Goal: Find contact information: Find contact information

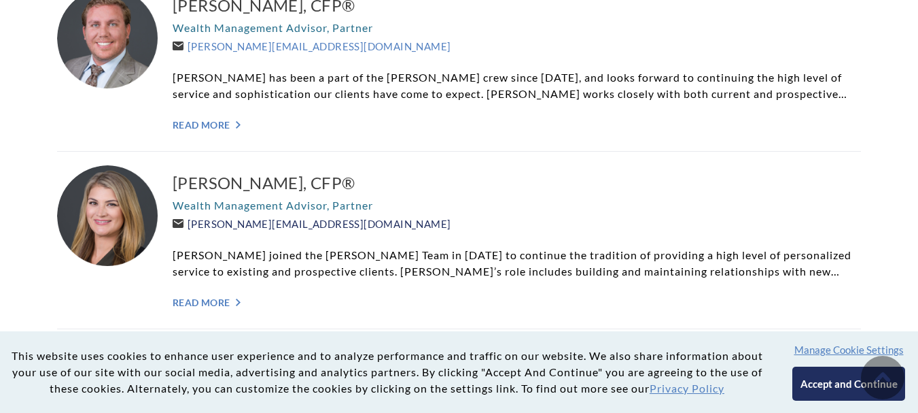
scroll to position [748, 0]
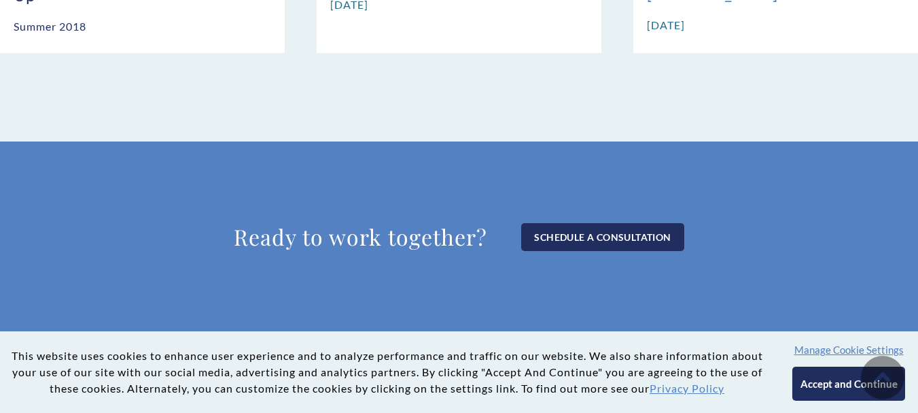
scroll to position [1548, 0]
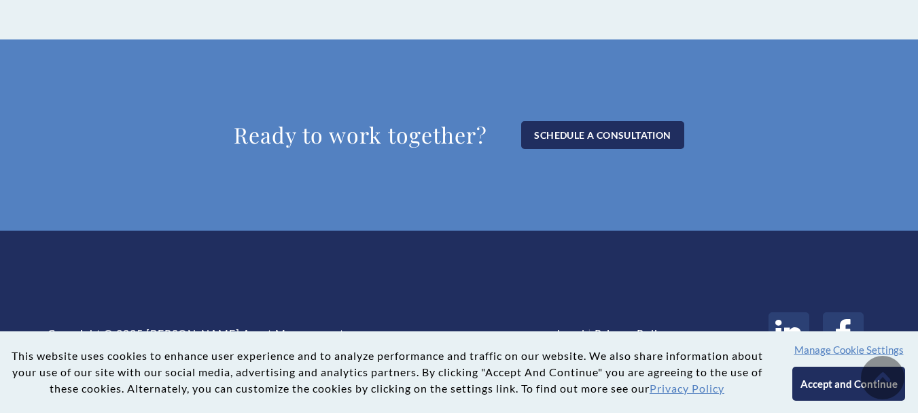
click at [807, 381] on button "Accept and Continue" at bounding box center [849, 383] width 112 height 34
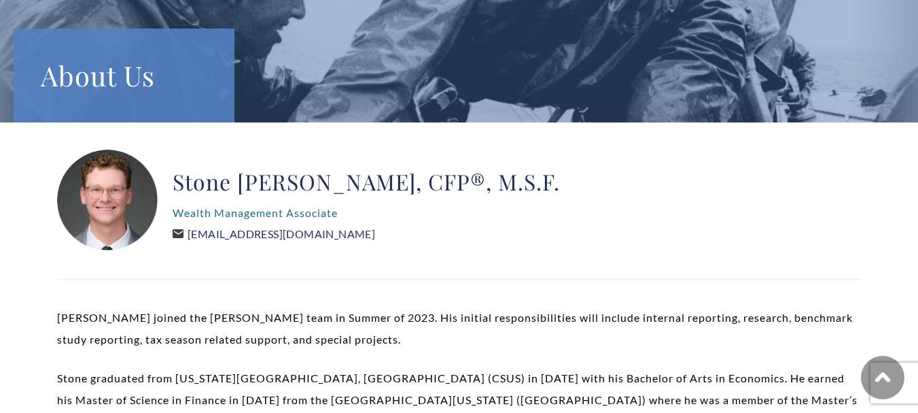
scroll to position [136, 0]
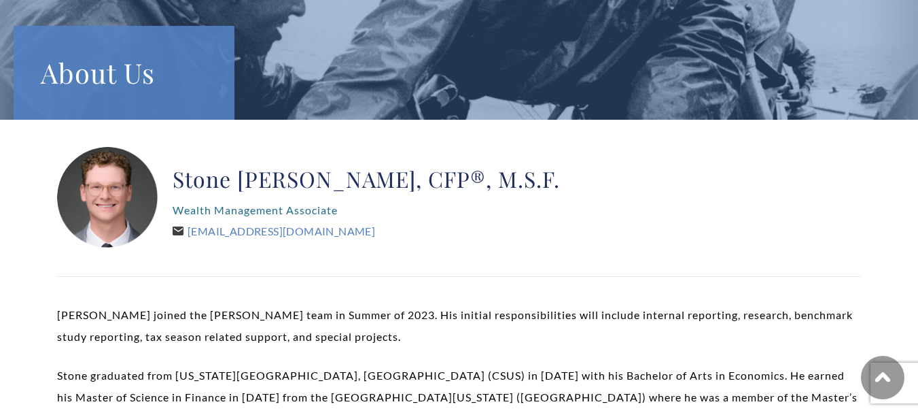
drag, startPoint x: 360, startPoint y: 230, endPoint x: 186, endPoint y: 237, distance: 174.1
click at [186, 237] on div "Stone Churby, CFP®, M.S.F. Wealth Management Associate Stone@WeatherlyAssetMgt.…" at bounding box center [366, 198] width 387 height 102
copy link "Stone@WeatherlyAssetMgt.com"
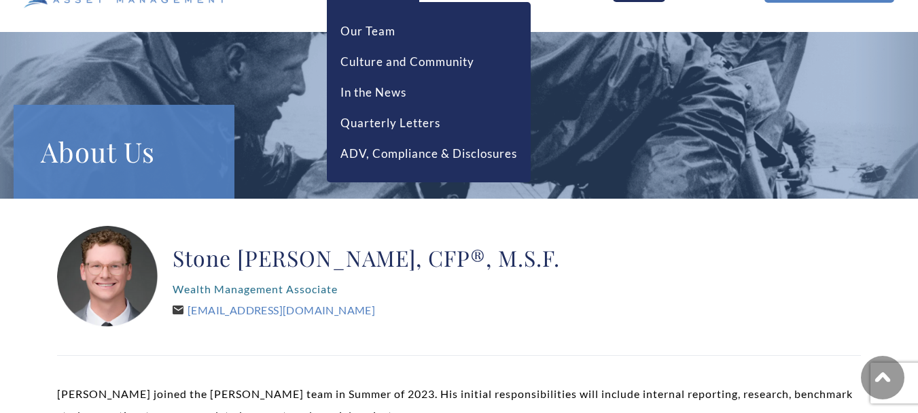
scroll to position [0, 0]
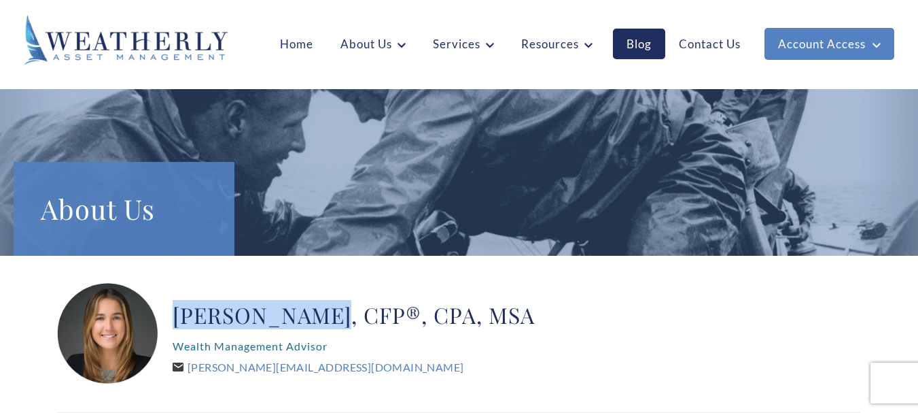
drag, startPoint x: 167, startPoint y: 317, endPoint x: 317, endPoint y: 313, distance: 149.6
click at [317, 313] on div "Andrea Taylor, CFP®, CPA, MSA Wealth Management Advisor Andrea@WeatherlyAssetMg…" at bounding box center [459, 334] width 804 height 102
copy h2 "Andrea Taylor"
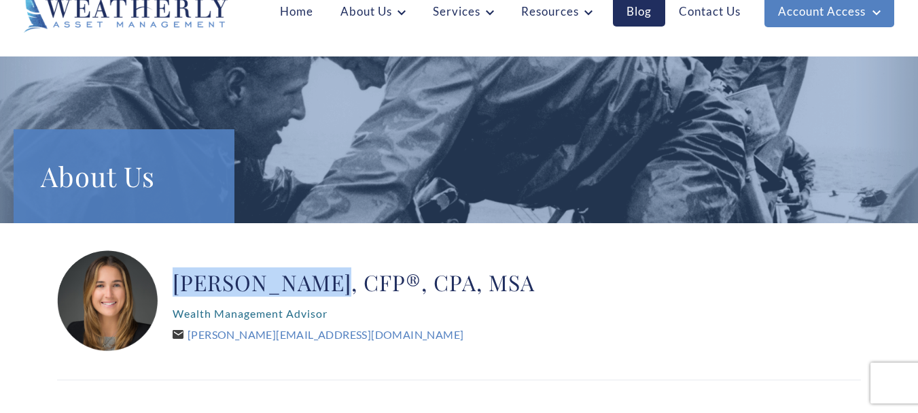
scroll to position [136, 0]
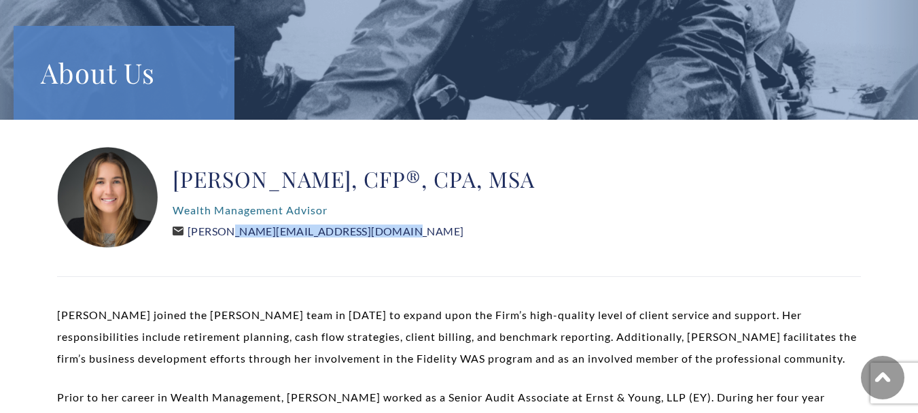
drag, startPoint x: 396, startPoint y: 233, endPoint x: 192, endPoint y: 234, distance: 204.6
click at [192, 234] on div "Andrea Taylor, CFP®, CPA, MSA Wealth Management Advisor Andrea@WeatherlyAssetMg…" at bounding box center [354, 198] width 362 height 102
copy link "Andrea@WeatherlyAssetMgt.com"
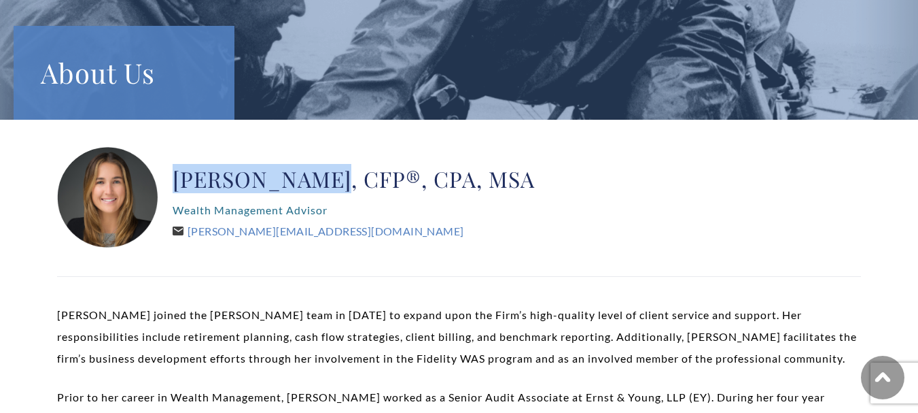
drag, startPoint x: 177, startPoint y: 183, endPoint x: 315, endPoint y: 181, distance: 138.0
click at [315, 181] on h2 "Andrea Taylor, CFP®, CPA, MSA" at bounding box center [354, 178] width 362 height 27
copy h2 "Andrea Taylor"
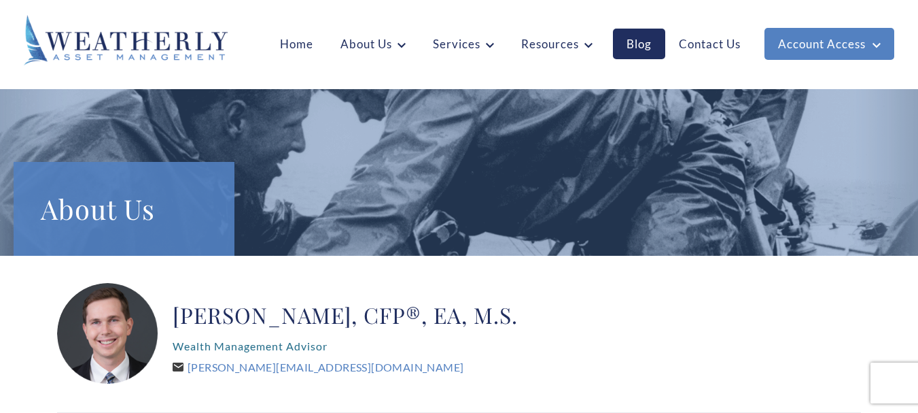
click at [255, 345] on p "Wealth Management Advisor" at bounding box center [345, 346] width 345 height 22
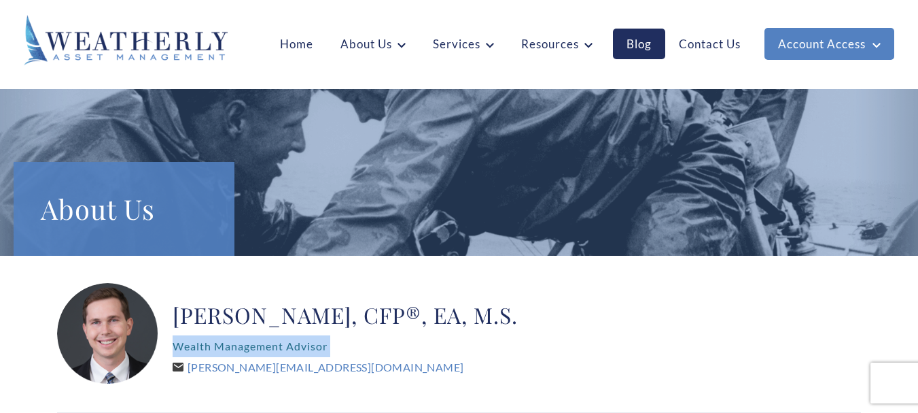
click at [255, 345] on p "Wealth Management Advisor" at bounding box center [345, 346] width 345 height 22
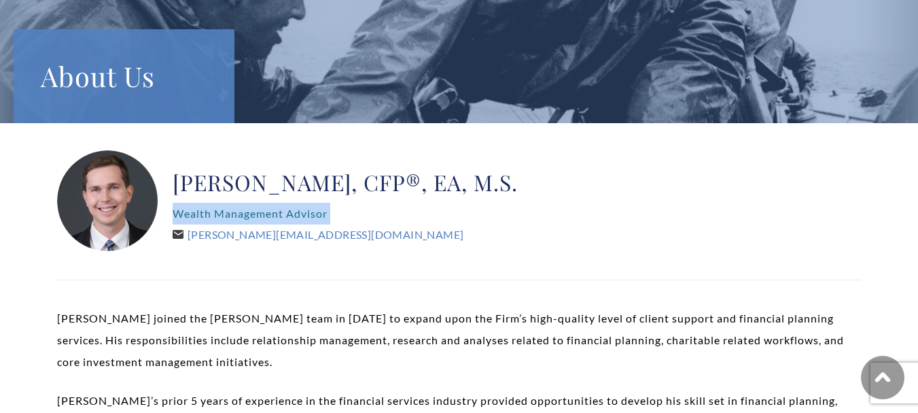
scroll to position [136, 0]
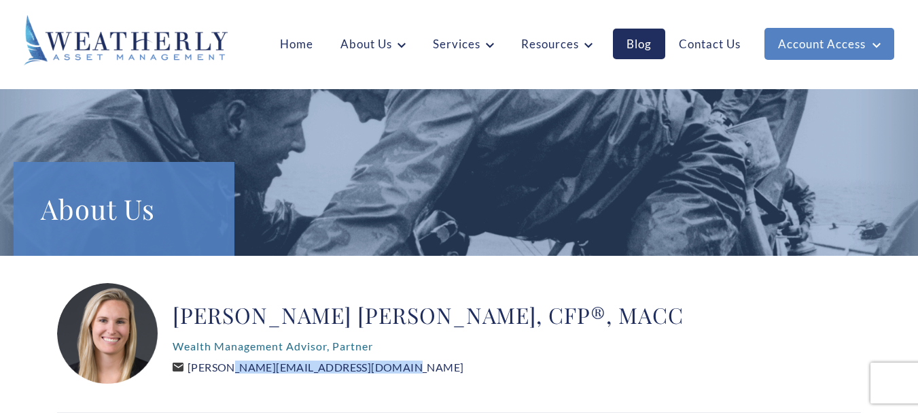
drag, startPoint x: 371, startPoint y: 367, endPoint x: 193, endPoint y: 371, distance: 178.1
click at [193, 371] on div "Brooke Boone Kelly, CFP®, MACC Wealth Management Advisor, Partner Brooke@Weathe…" at bounding box center [428, 334] width 511 height 102
copy link "Brooke@WeatherlyAssetMgt.com"
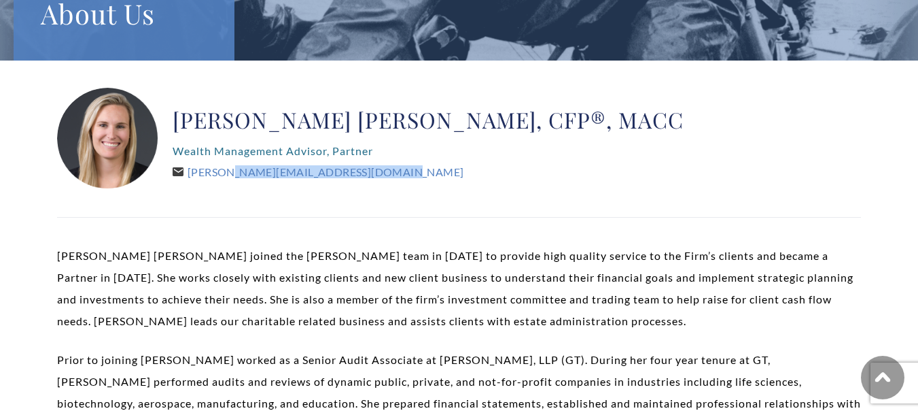
scroll to position [204, 0]
